Goal: Transaction & Acquisition: Purchase product/service

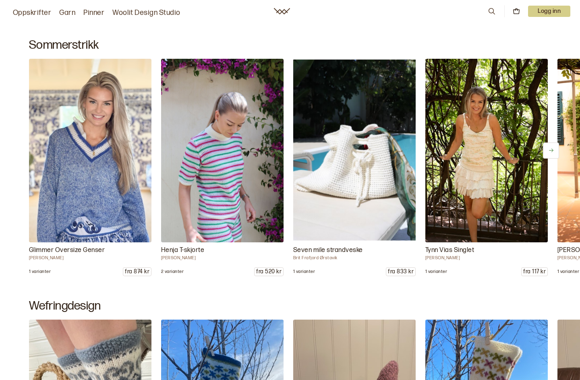
scroll to position [458, 0]
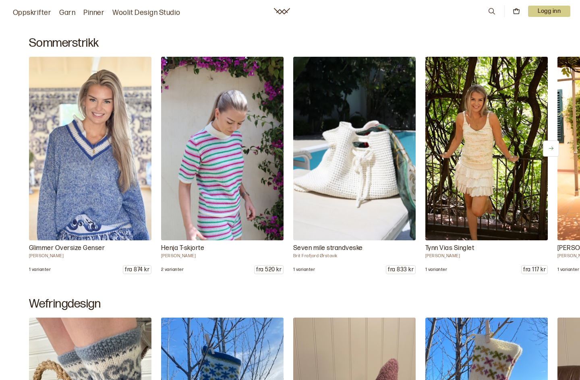
click at [365, 189] on img at bounding box center [354, 148] width 129 height 193
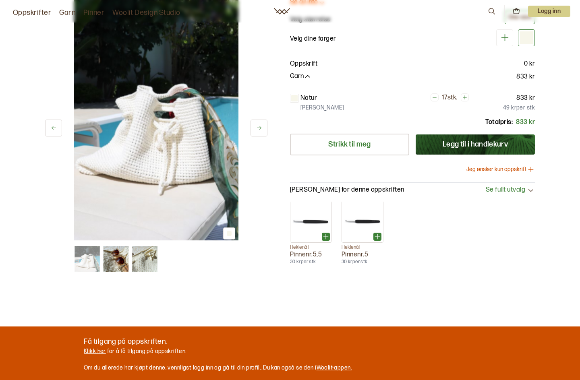
scroll to position [113, 0]
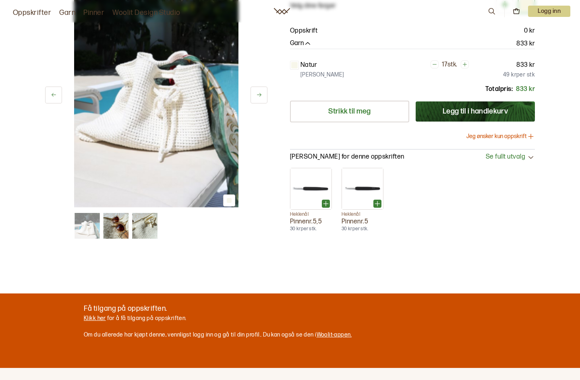
click at [115, 230] on img at bounding box center [116, 226] width 26 height 26
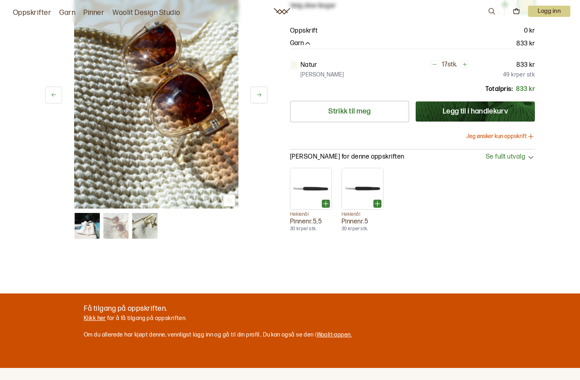
click at [141, 230] on img at bounding box center [145, 226] width 26 height 26
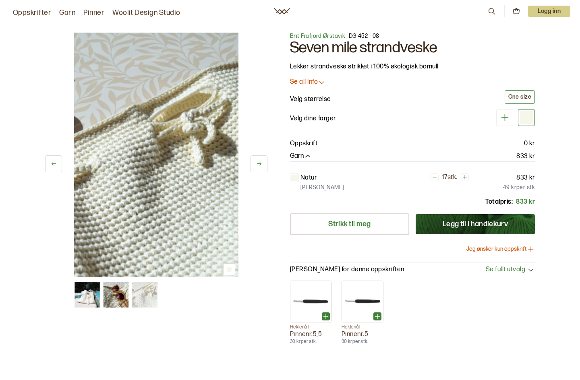
scroll to position [0, 0]
click at [302, 81] on p "Se all info" at bounding box center [304, 82] width 28 height 8
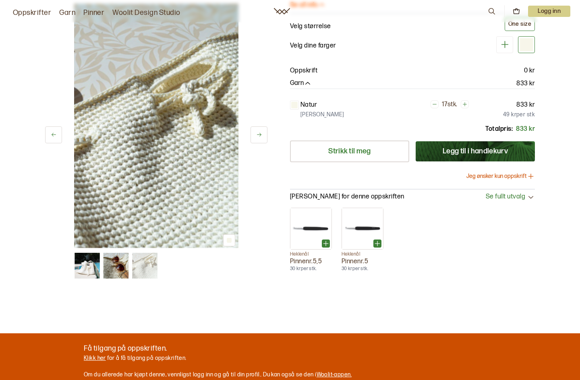
scroll to position [172, 0]
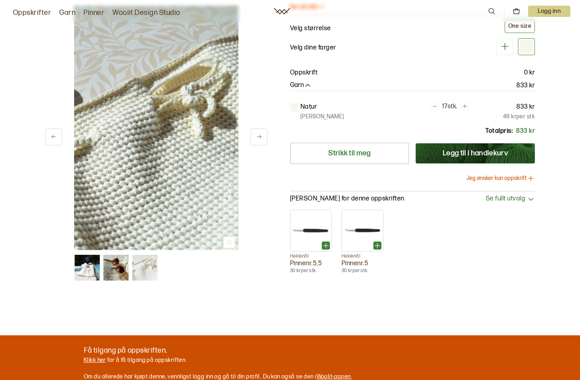
click at [500, 176] on button "Jeg ønsker kun oppskrift" at bounding box center [500, 178] width 68 height 8
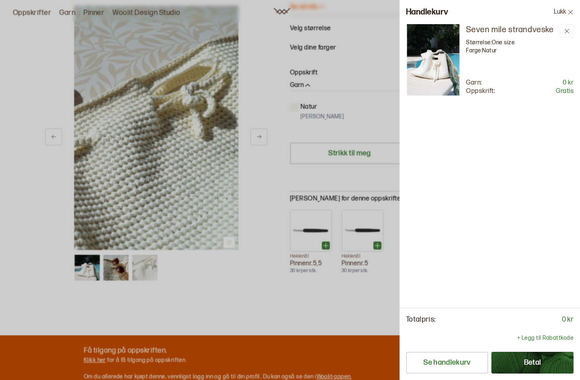
click at [529, 363] on button "Betal" at bounding box center [532, 363] width 82 height 22
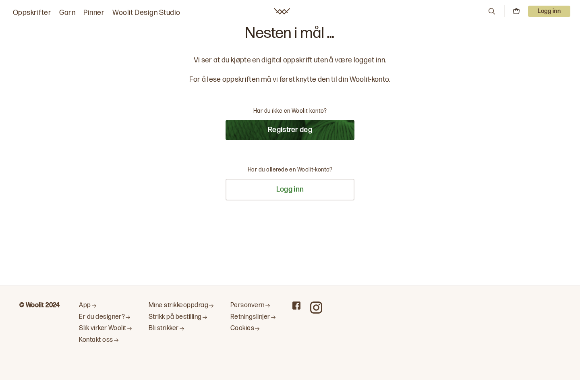
click at [294, 129] on button "Registrer deg" at bounding box center [290, 130] width 129 height 20
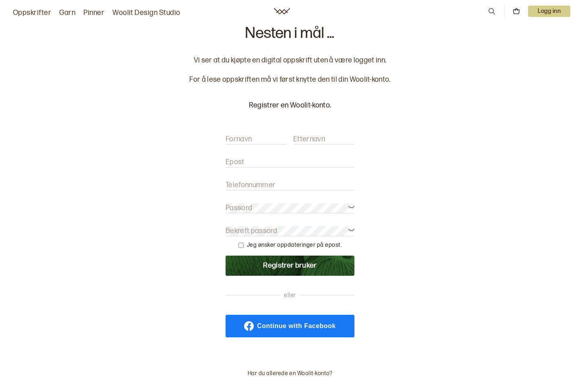
click at [273, 141] on input "Fornavn" at bounding box center [256, 140] width 61 height 10
type input "karina"
type input "hansson"
click at [243, 158] on label "Epost" at bounding box center [235, 163] width 19 height 10
click at [243, 158] on input "Epost" at bounding box center [290, 163] width 129 height 10
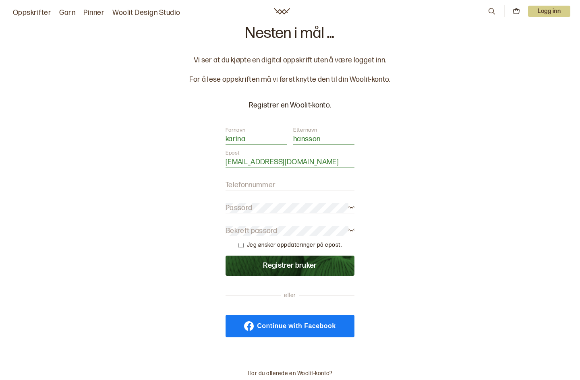
type input "kar.han@me.com"
click at [239, 185] on label "Telefonnummer" at bounding box center [251, 185] width 50 height 10
click at [239, 185] on input "Telefonnummer" at bounding box center [290, 185] width 129 height 10
click at [247, 207] on label "Passord" at bounding box center [239, 208] width 27 height 10
click at [246, 226] on form "Fornavn karina Etternavn hansson Epost kar.han@me.com Telefonnummer Passord Bek…" at bounding box center [290, 200] width 129 height 149
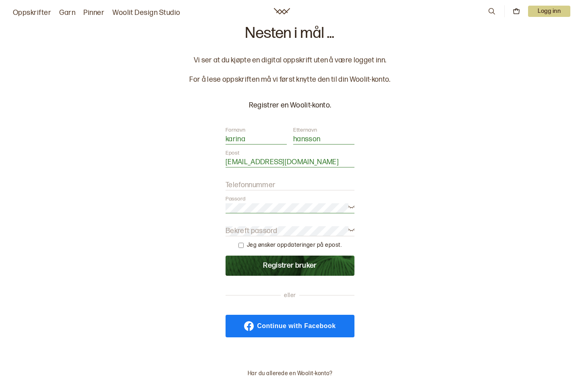
click at [247, 231] on label "Bekreft passord" at bounding box center [252, 231] width 52 height 10
click at [284, 263] on button "Registrer bruker" at bounding box center [290, 266] width 129 height 20
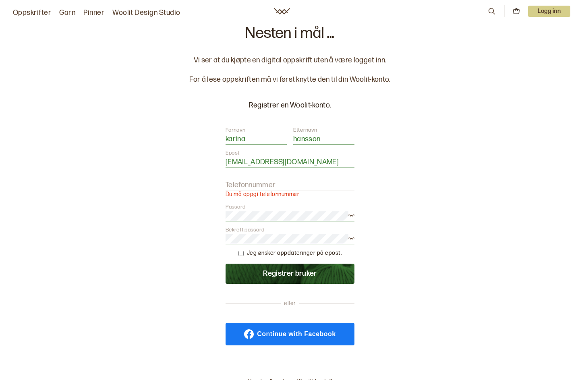
click at [249, 187] on label "Telefonnummer" at bounding box center [251, 185] width 50 height 10
click at [249, 187] on input "Telefonnummer" at bounding box center [290, 185] width 129 height 10
type input "92056061"
click at [270, 276] on button "Registrer bruker" at bounding box center [290, 274] width 129 height 20
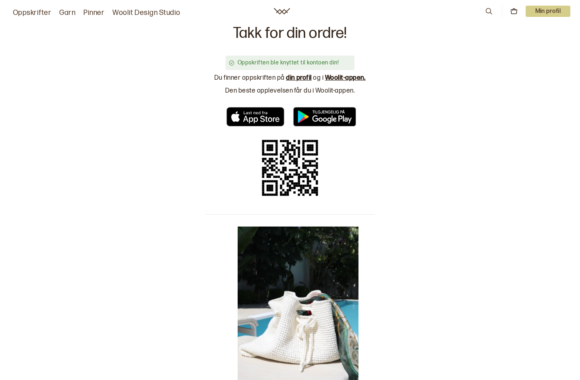
click at [296, 78] on link "din profil" at bounding box center [299, 78] width 26 height 8
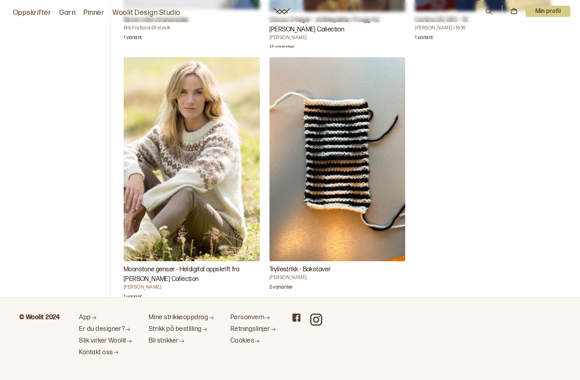
scroll to position [248, 0]
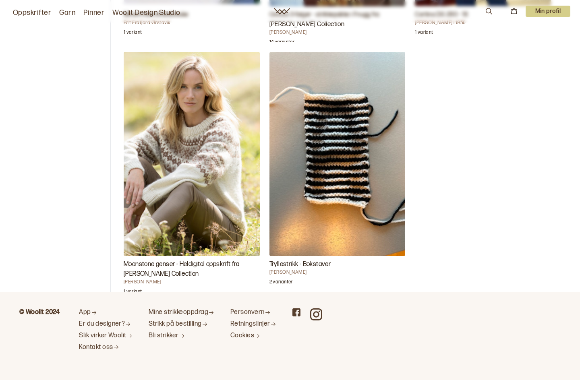
click at [197, 162] on img "Moonstone genser - Heldigital oppskrift fra Camilla Pihl Collection" at bounding box center [192, 154] width 136 height 204
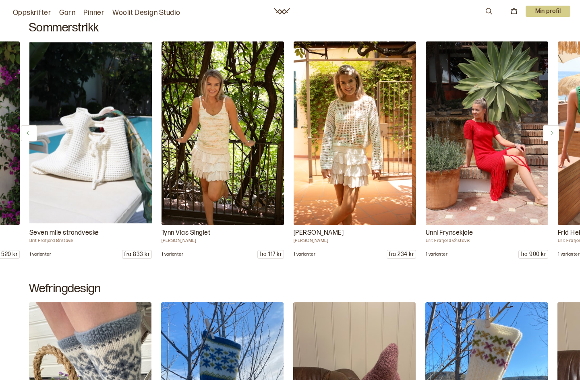
scroll to position [0, 264]
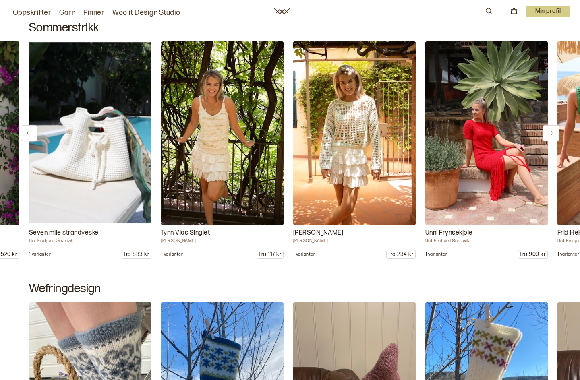
click at [352, 131] on img at bounding box center [354, 133] width 129 height 193
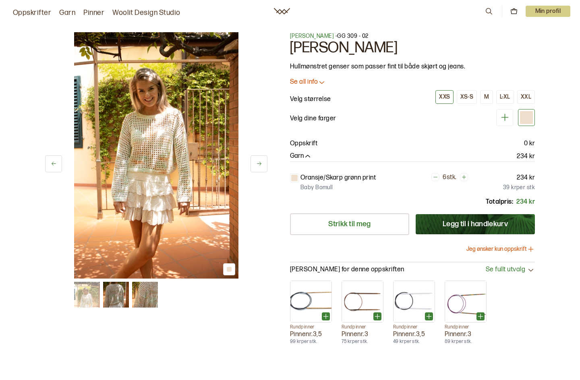
click at [262, 164] on icon at bounding box center [259, 164] width 6 height 6
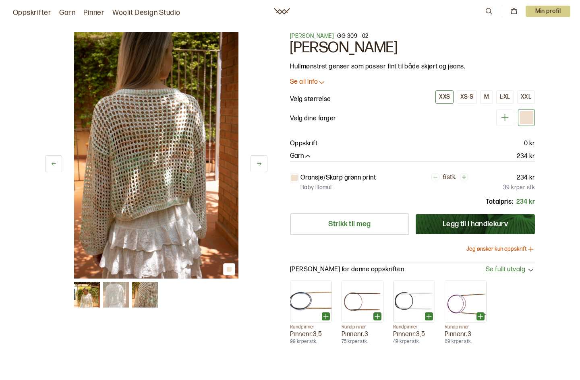
click at [262, 164] on icon at bounding box center [259, 164] width 6 height 6
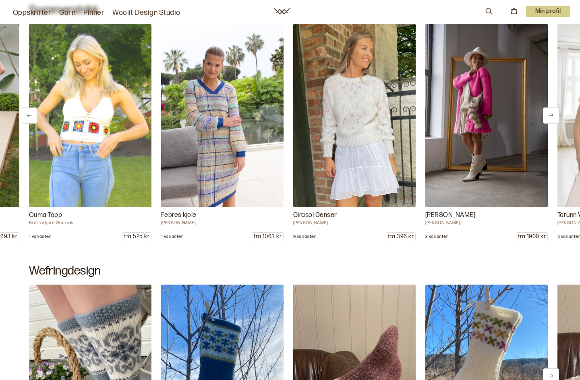
scroll to position [491, 0]
click at [353, 99] on img at bounding box center [354, 115] width 129 height 193
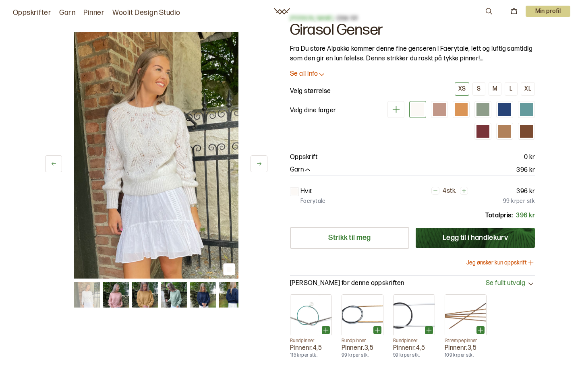
scroll to position [18, 0]
click at [305, 71] on p "Se all info" at bounding box center [304, 74] width 28 height 8
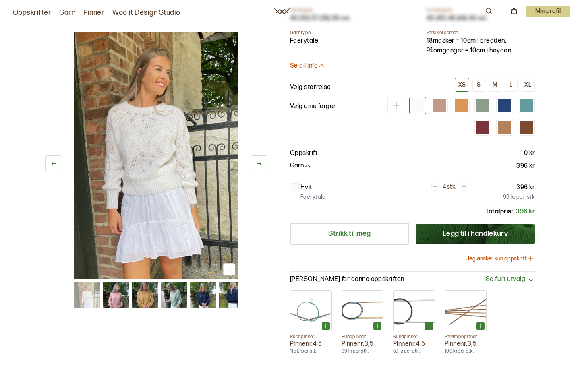
scroll to position [105, 0]
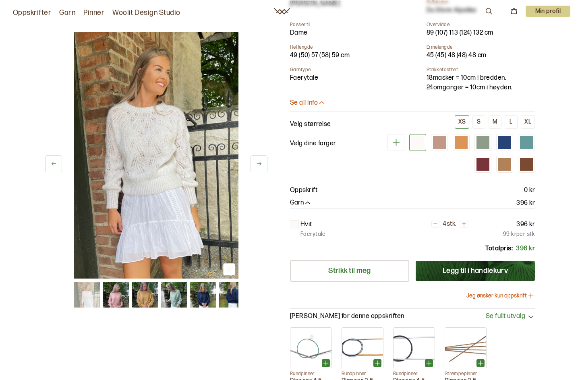
click at [500, 295] on button "Jeg ønsker kun oppskrift" at bounding box center [500, 296] width 68 height 8
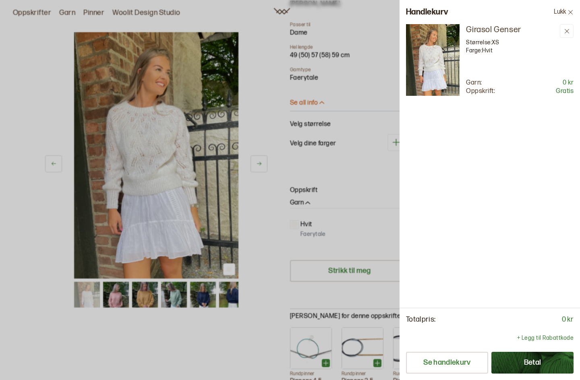
click at [523, 361] on button "Betal" at bounding box center [532, 363] width 82 height 22
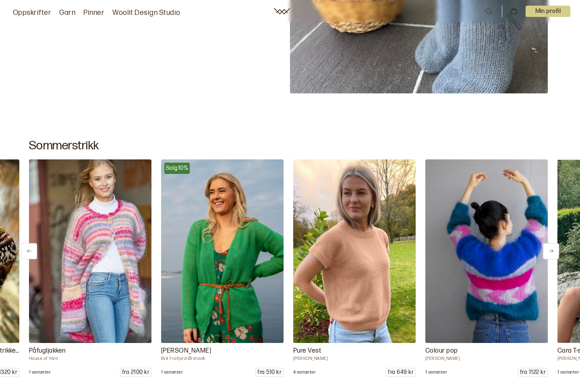
scroll to position [356, 0]
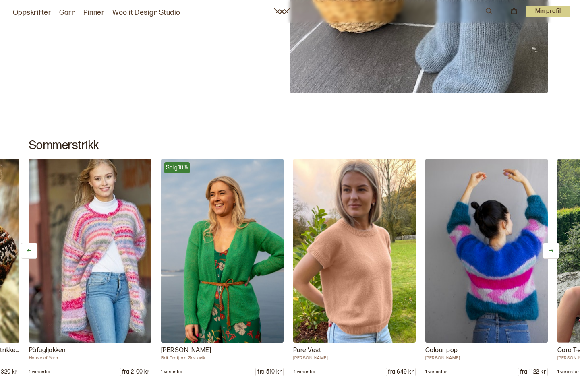
click at [480, 275] on img at bounding box center [486, 251] width 122 height 184
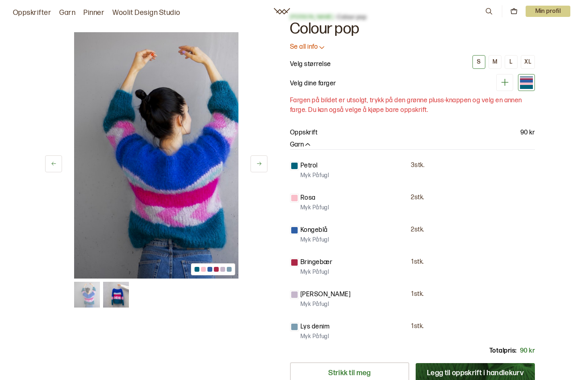
scroll to position [20, 0]
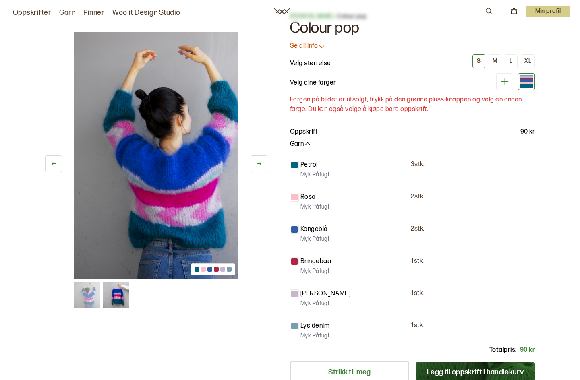
click at [114, 290] on img at bounding box center [116, 295] width 26 height 26
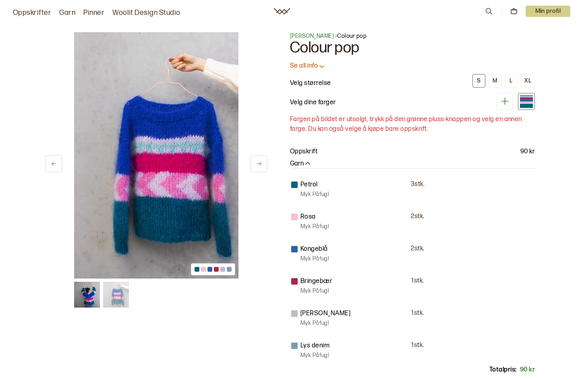
scroll to position [0, 0]
click at [309, 66] on p "Se all info" at bounding box center [304, 66] width 28 height 8
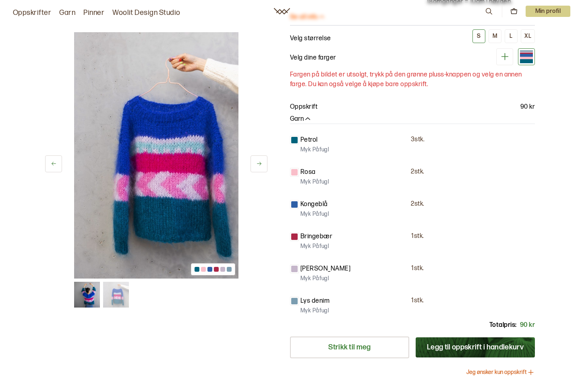
scroll to position [249, 0]
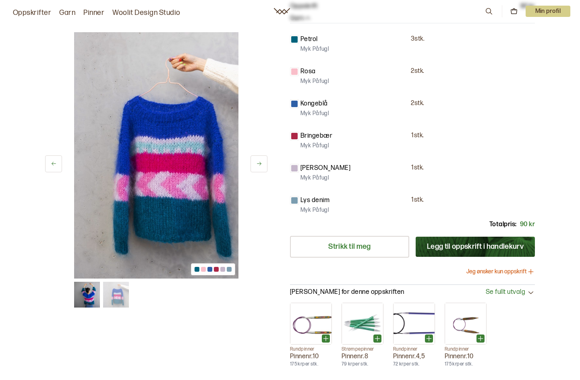
click at [495, 270] on button "Jeg ønsker kun oppskrift" at bounding box center [500, 272] width 68 height 8
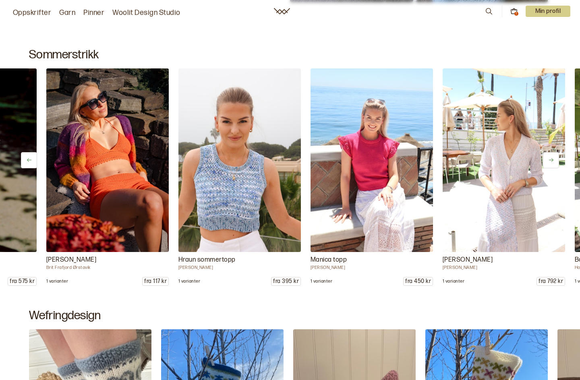
scroll to position [0, 1578]
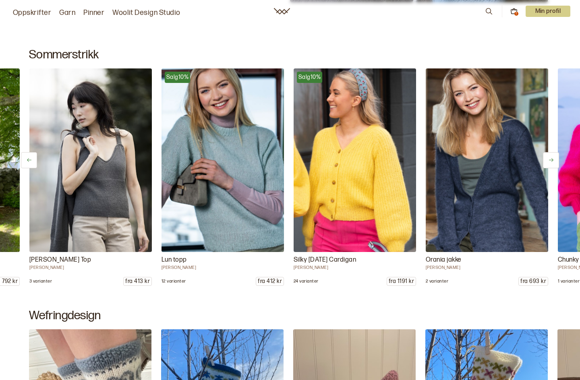
scroll to position [0, 4624]
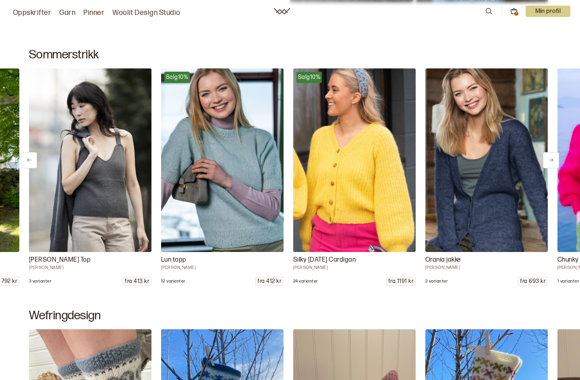
click at [337, 186] on img at bounding box center [354, 160] width 129 height 193
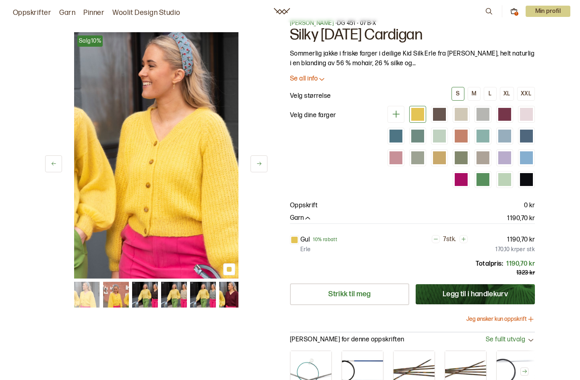
scroll to position [15, 0]
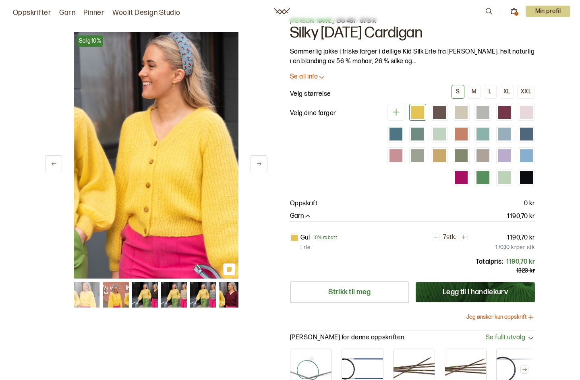
click at [500, 316] on button "Jeg ønsker kun oppskrift" at bounding box center [500, 317] width 68 height 8
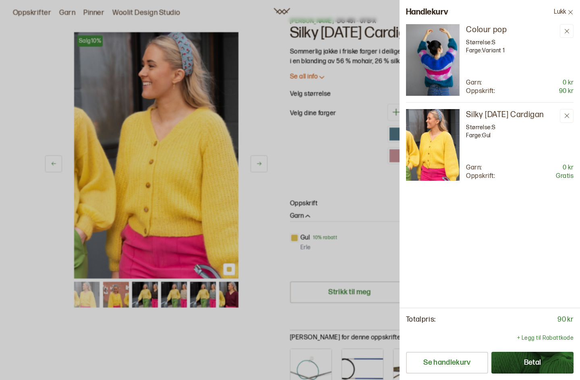
click at [570, 11] on icon at bounding box center [571, 12] width 6 height 6
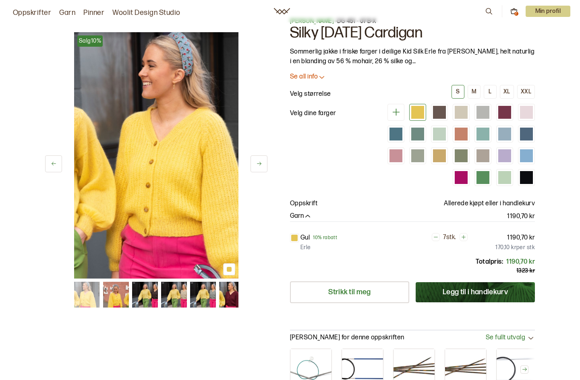
click at [514, 12] on icon at bounding box center [513, 11] width 7 height 7
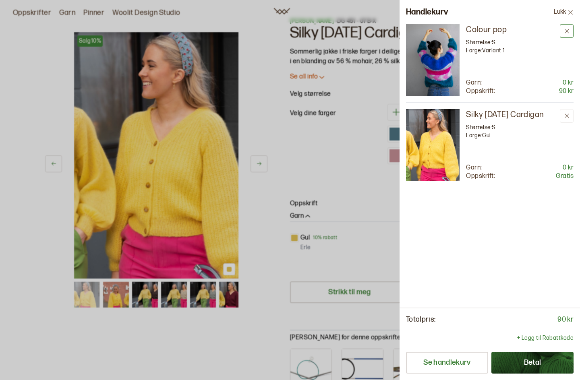
click at [566, 30] on icon at bounding box center [567, 31] width 4 height 4
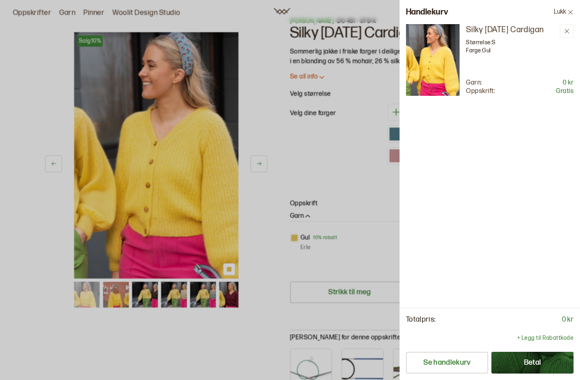
click at [523, 361] on button "Betal" at bounding box center [532, 363] width 82 height 22
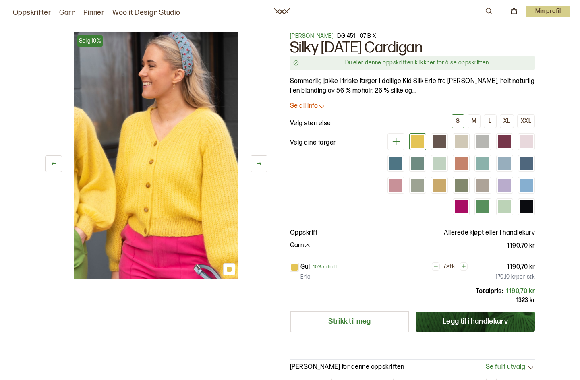
scroll to position [15, 0]
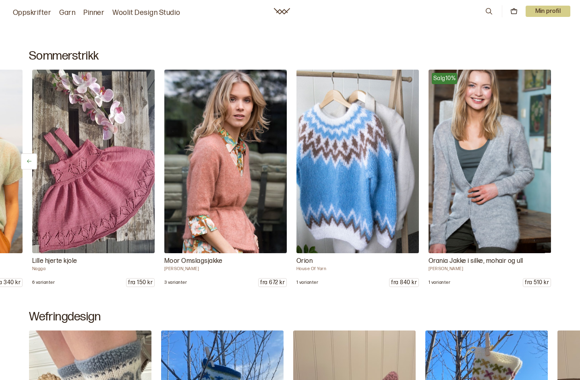
scroll to position [0, 6999]
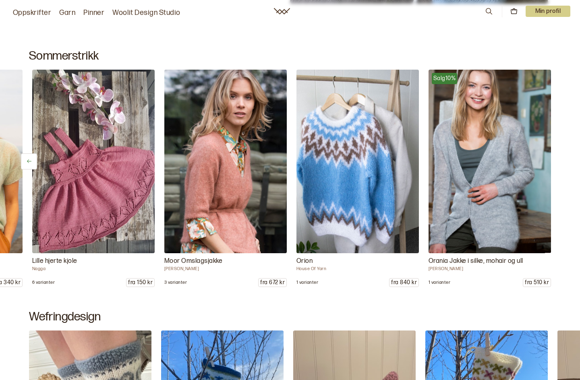
click at [231, 157] on img at bounding box center [225, 161] width 129 height 193
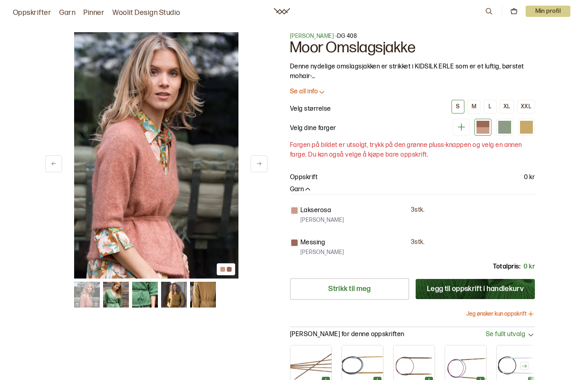
click at [115, 297] on img at bounding box center [116, 295] width 26 height 26
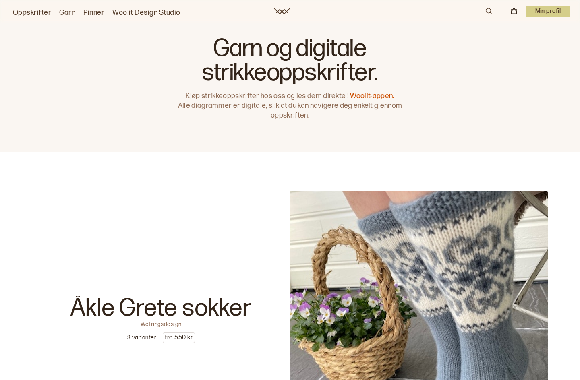
click at [36, 12] on link "Oppskrifter" at bounding box center [32, 12] width 38 height 11
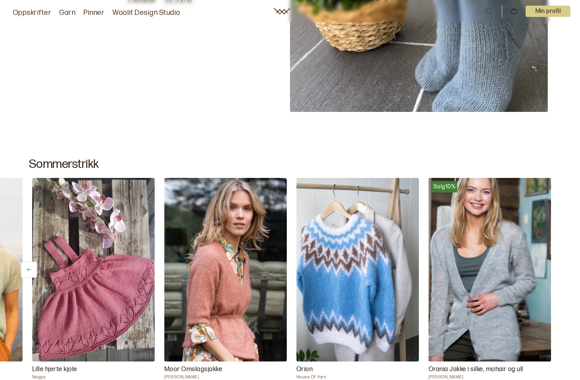
scroll to position [0, 6999]
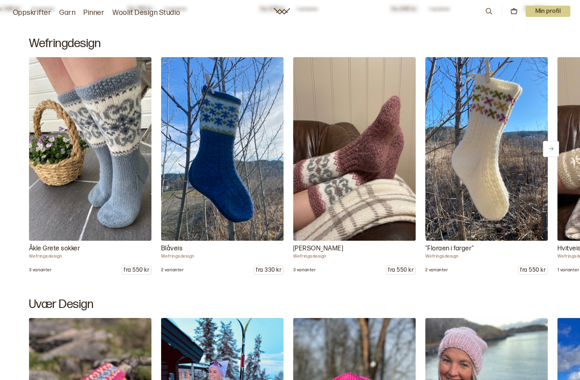
scroll to position [718, 0]
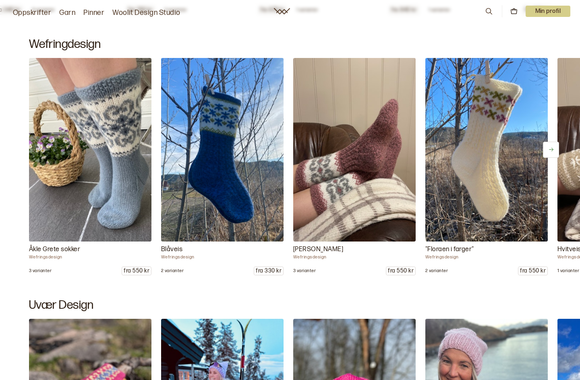
click at [551, 10] on p "Min profil" at bounding box center [548, 11] width 45 height 11
click at [531, 31] on div "Profil" at bounding box center [538, 33] width 64 height 16
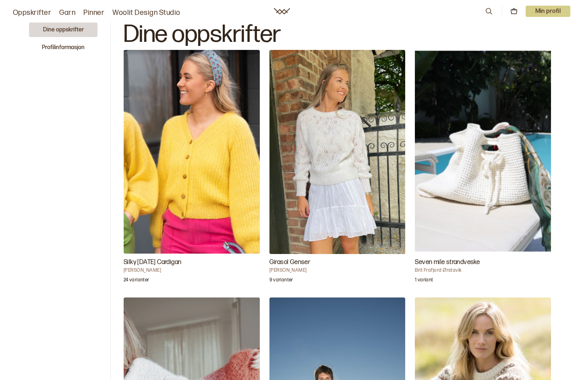
click at [202, 124] on img "Silky Sunday Cardigan" at bounding box center [192, 152] width 136 height 204
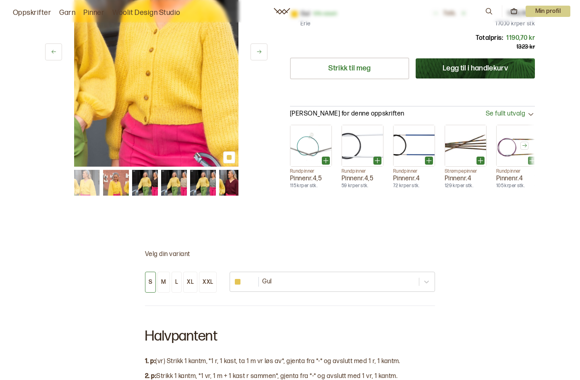
scroll to position [253, 0]
